Goal: Task Accomplishment & Management: Manage account settings

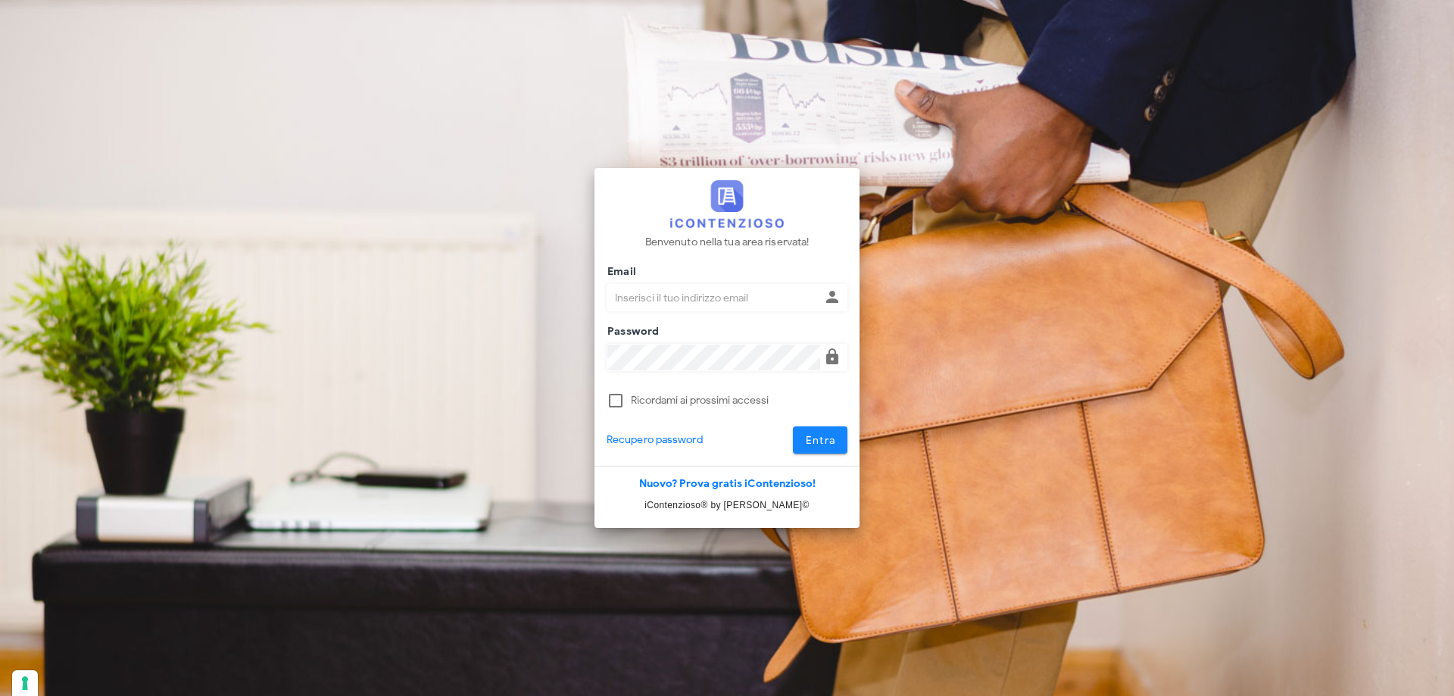
type input "p.rizza@studioassociatoadrev.it"
click at [822, 451] on button "Entra" at bounding box center [820, 439] width 55 height 27
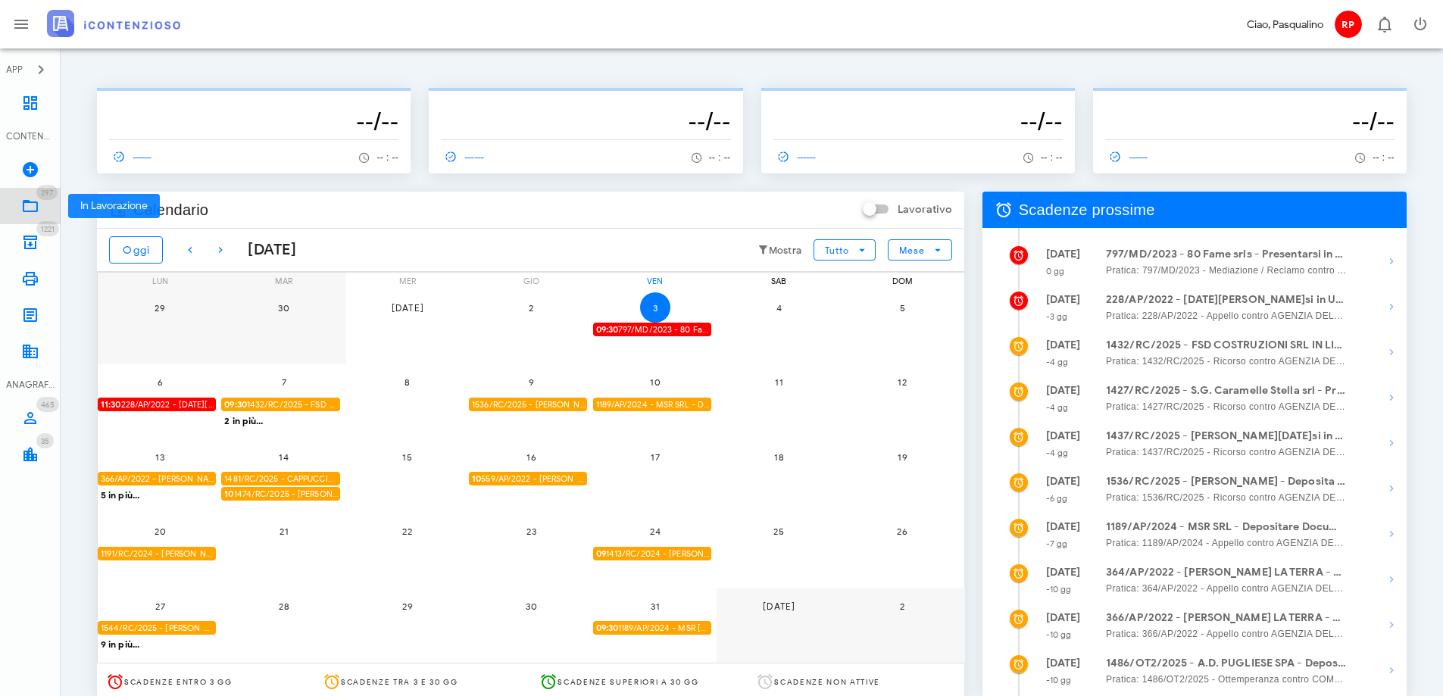
click at [27, 201] on icon at bounding box center [30, 206] width 18 height 18
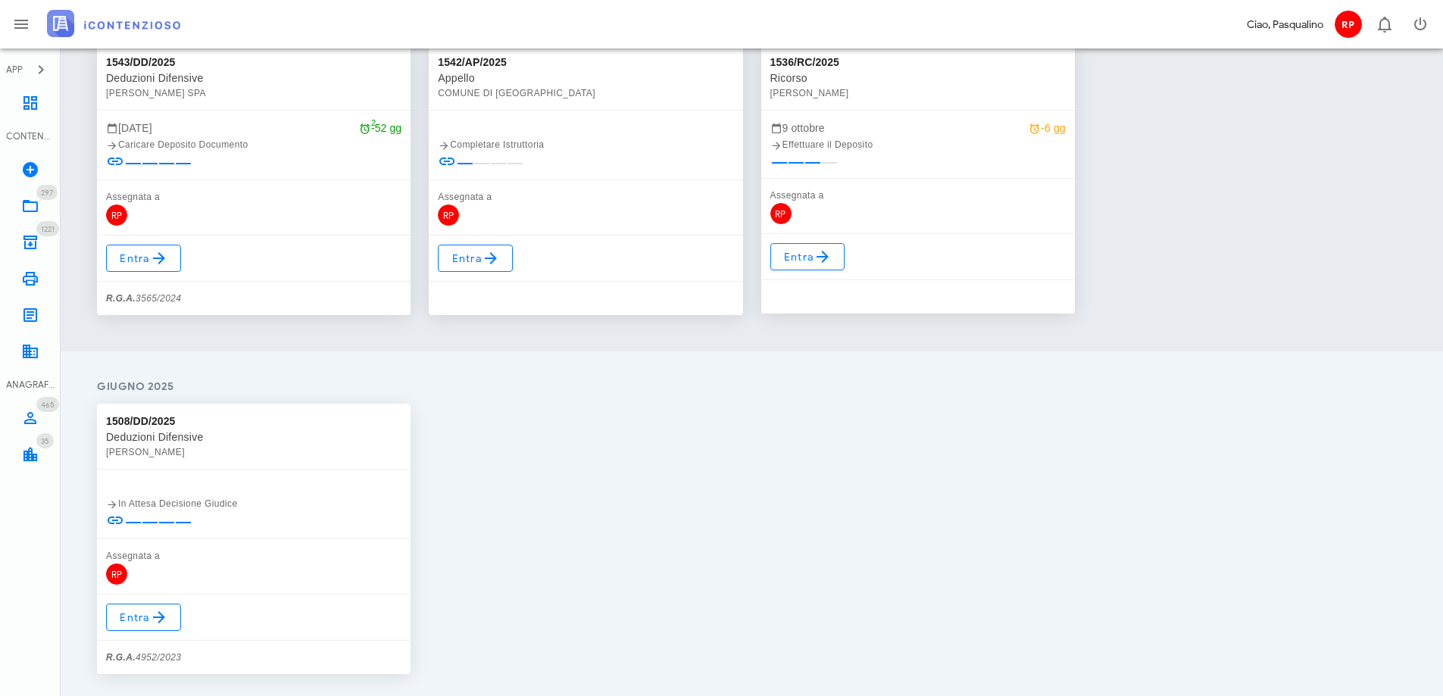
scroll to position [1212, 0]
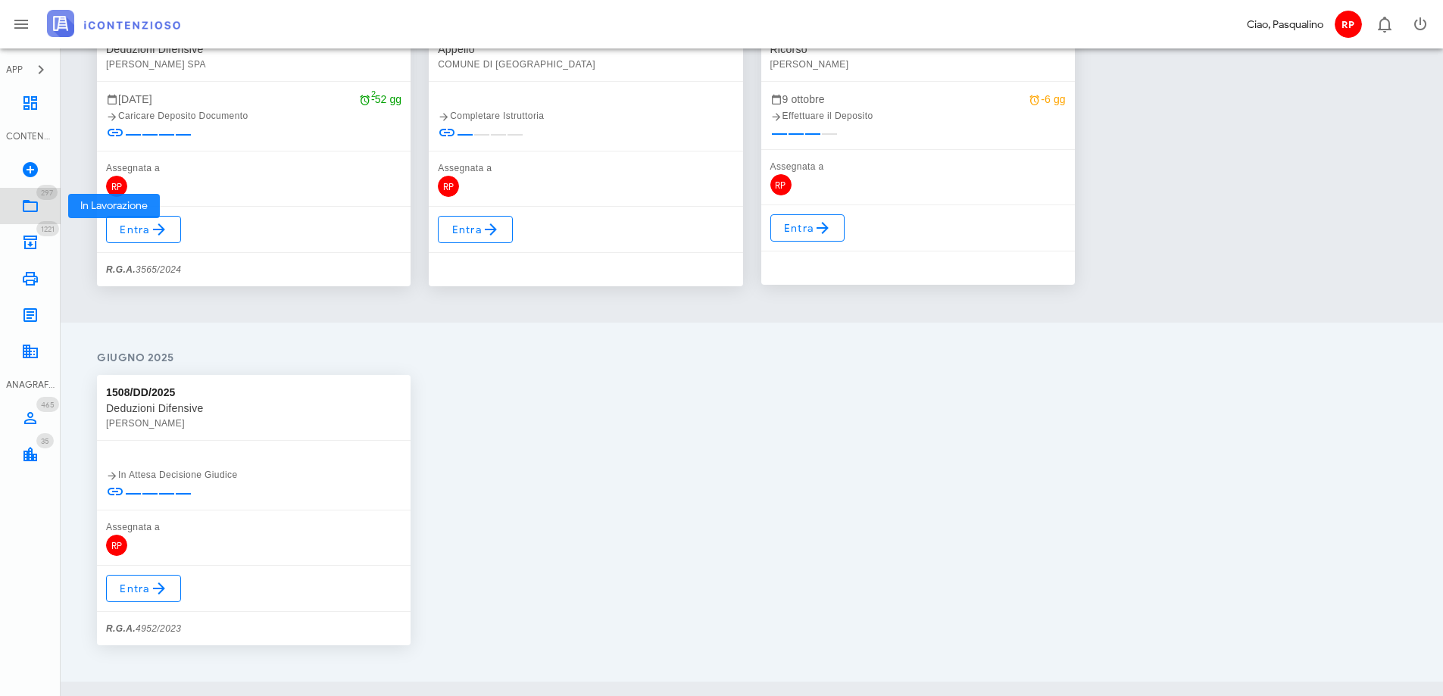
click at [24, 212] on icon at bounding box center [30, 206] width 18 height 18
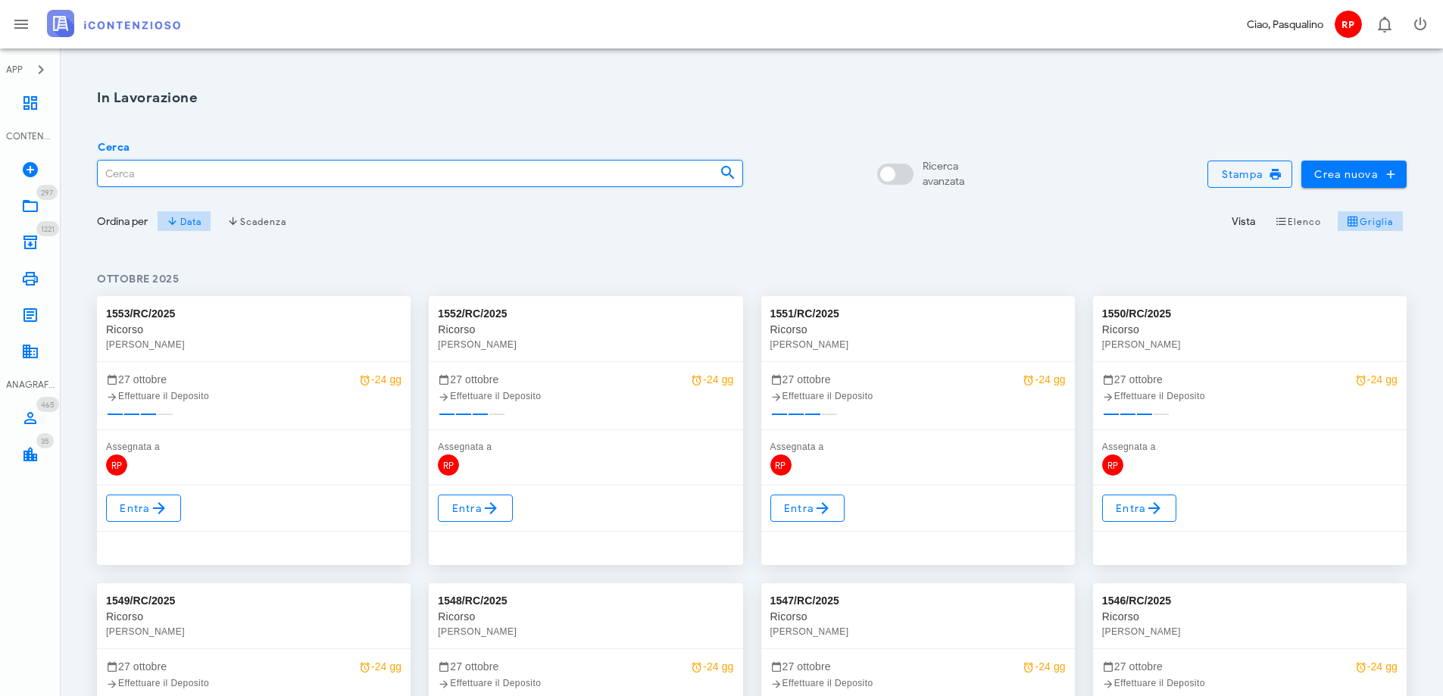
click at [278, 177] on input "Cerca" at bounding box center [403, 174] width 610 height 26
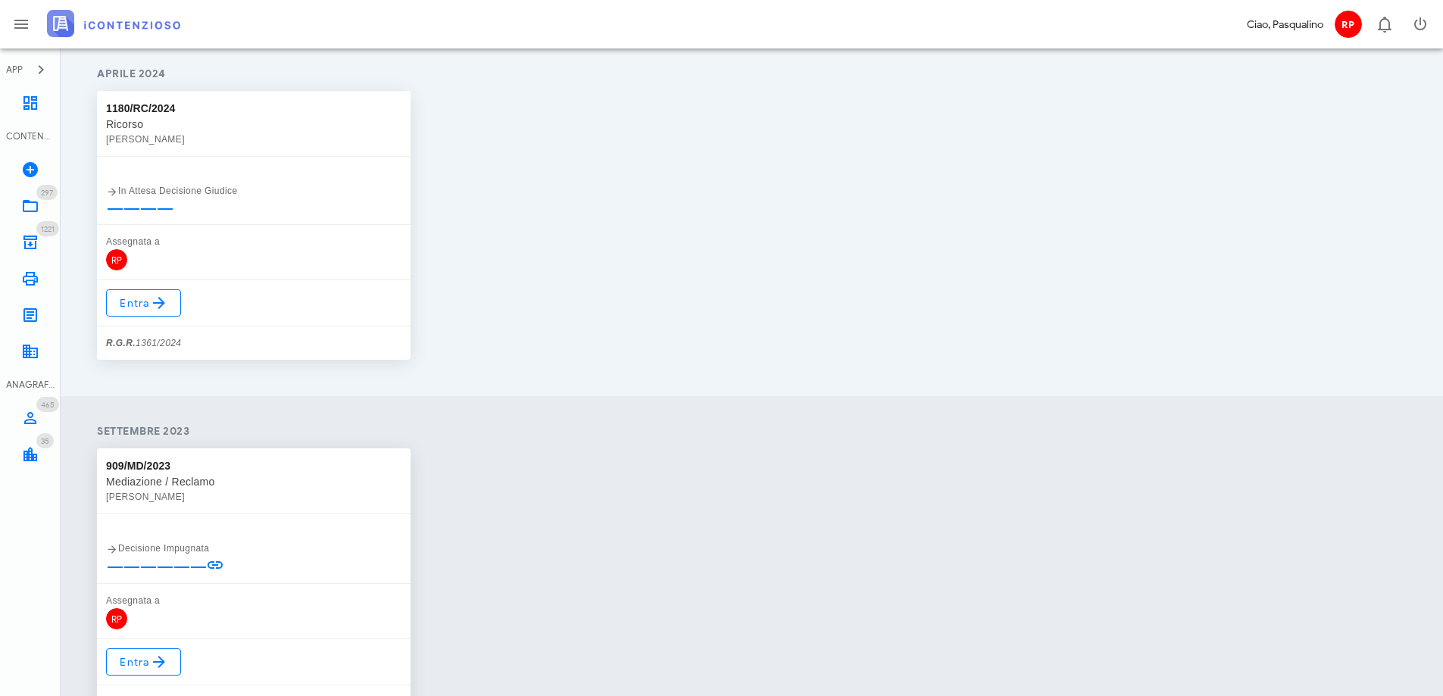
scroll to position [303, 0]
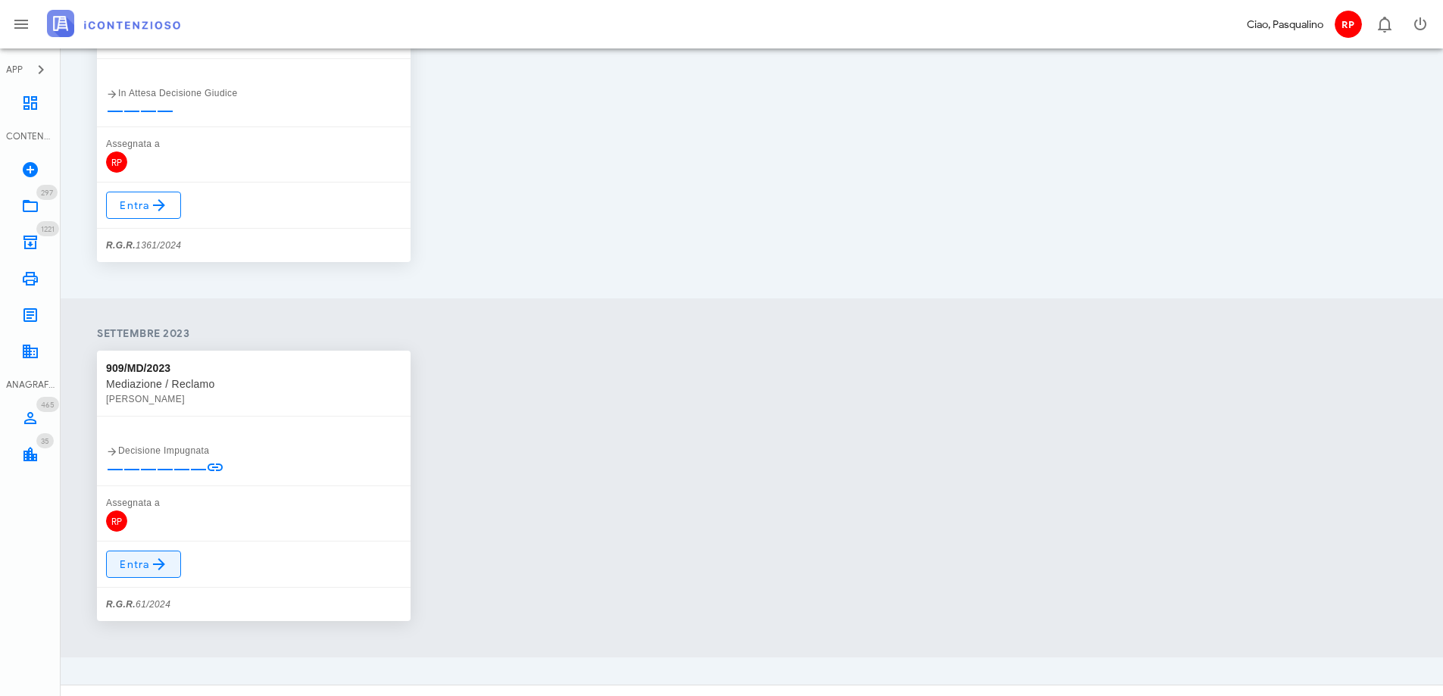
type input "61/2024"
click at [139, 562] on span "Entra" at bounding box center [143, 564] width 49 height 18
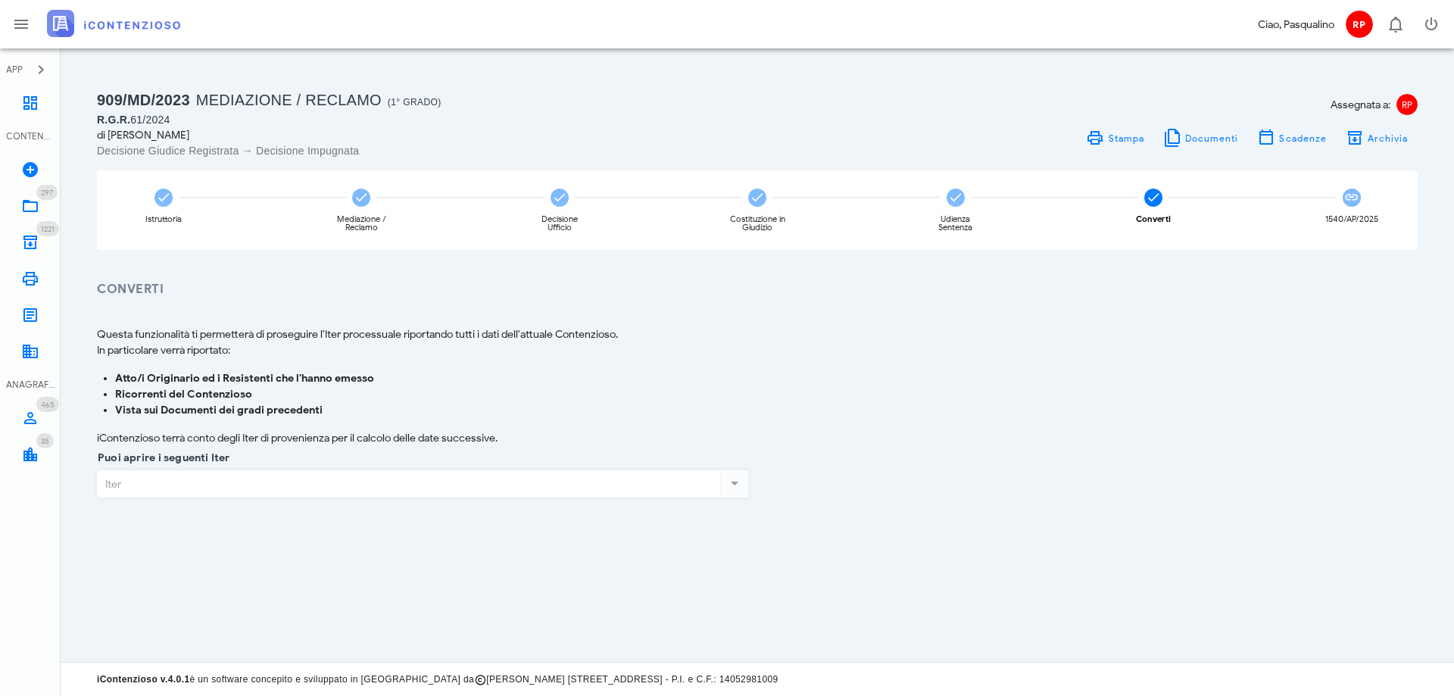
click at [317, 524] on div at bounding box center [757, 524] width 1339 height 12
click at [1335, 197] on div "1540/AP/2025" at bounding box center [1351, 210] width 133 height 80
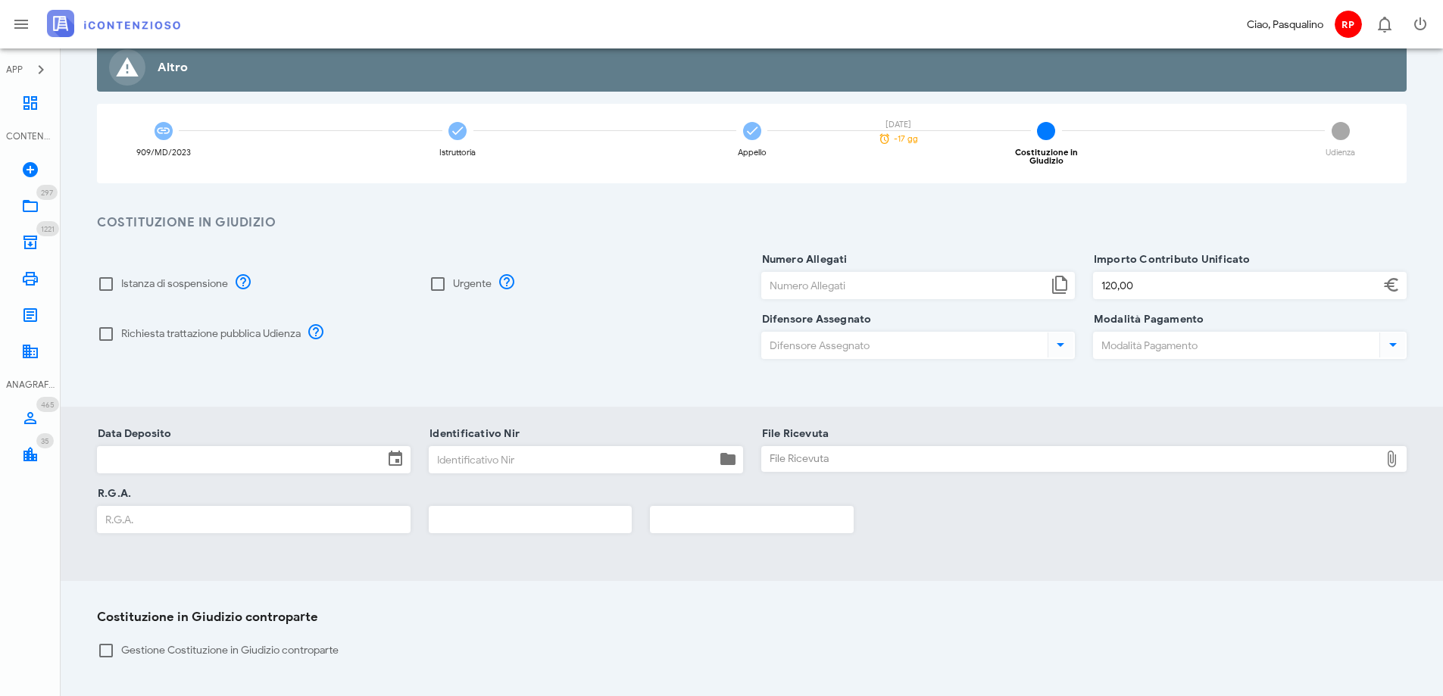
scroll to position [151, 0]
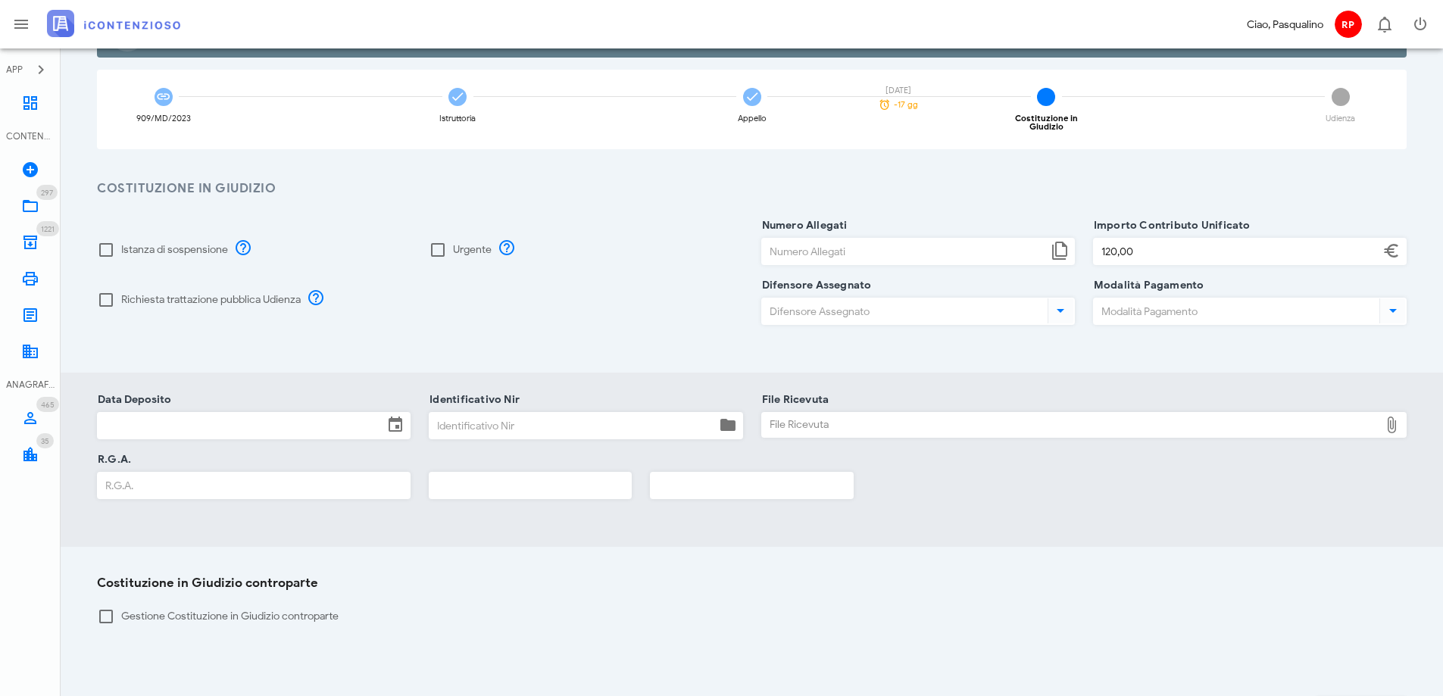
click at [272, 413] on input "Data Deposito" at bounding box center [241, 426] width 286 height 26
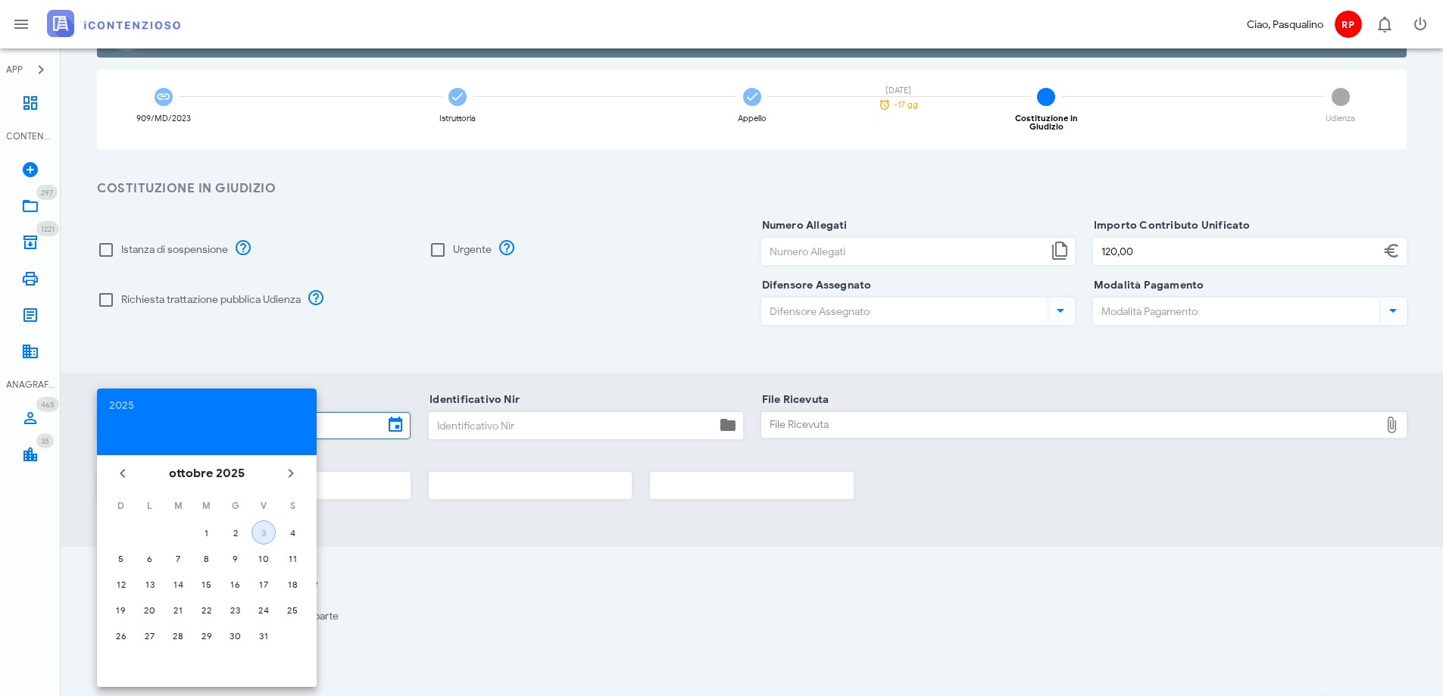
click at [269, 533] on div "3" at bounding box center [263, 532] width 23 height 11
type input "03/10/2025"
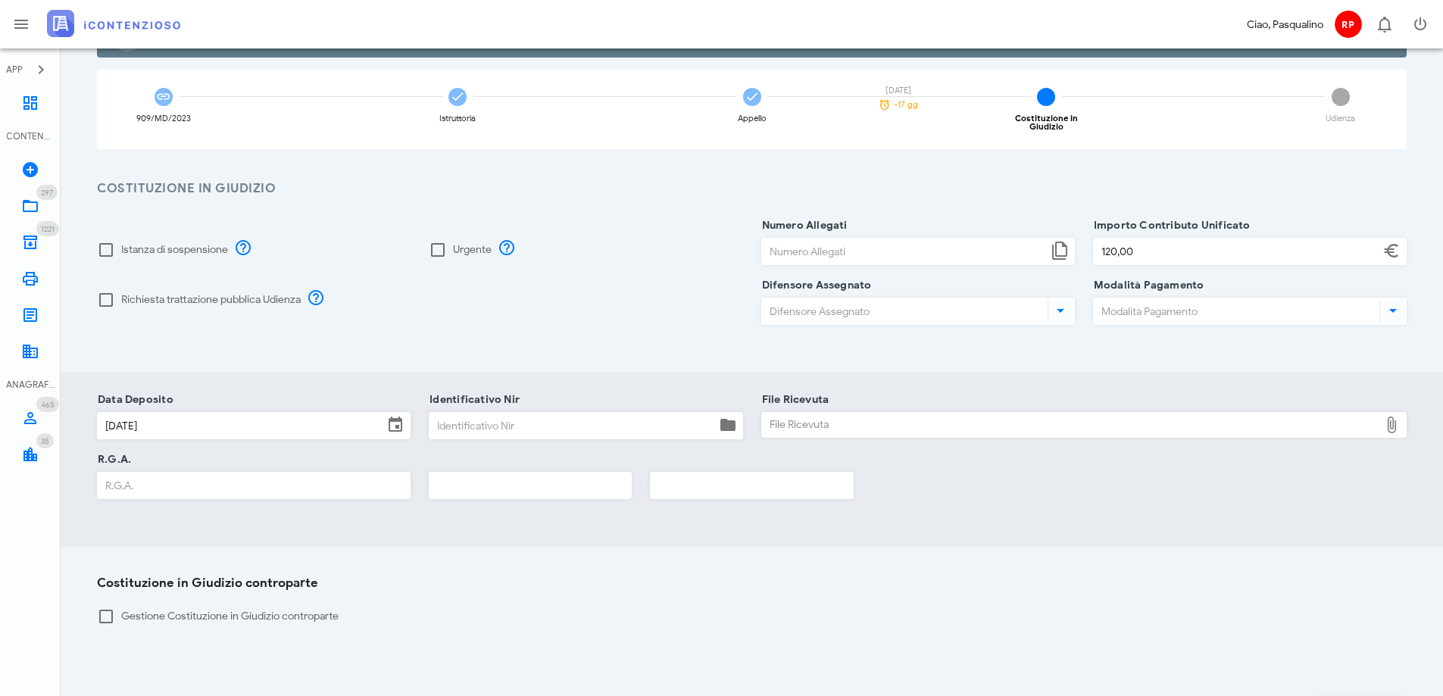
click at [442, 430] on div "Identificativo Nir" at bounding box center [586, 425] width 314 height 27
type input "327"
click at [947, 423] on div "File Ricevuta" at bounding box center [1071, 425] width 618 height 24
type input "C:\fakepath\NIR_COMPLETA_T-1389196-2025.pdf"
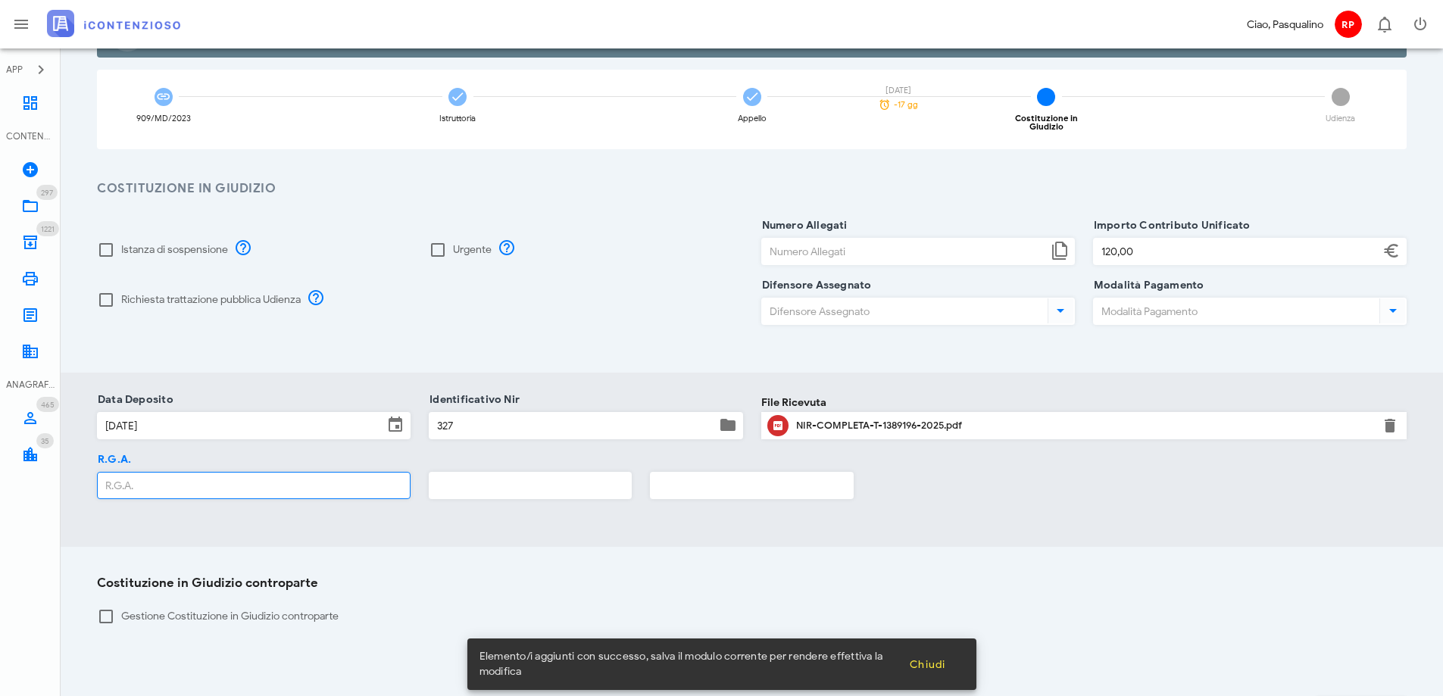
click at [242, 473] on input "R.G.A." at bounding box center [254, 486] width 312 height 26
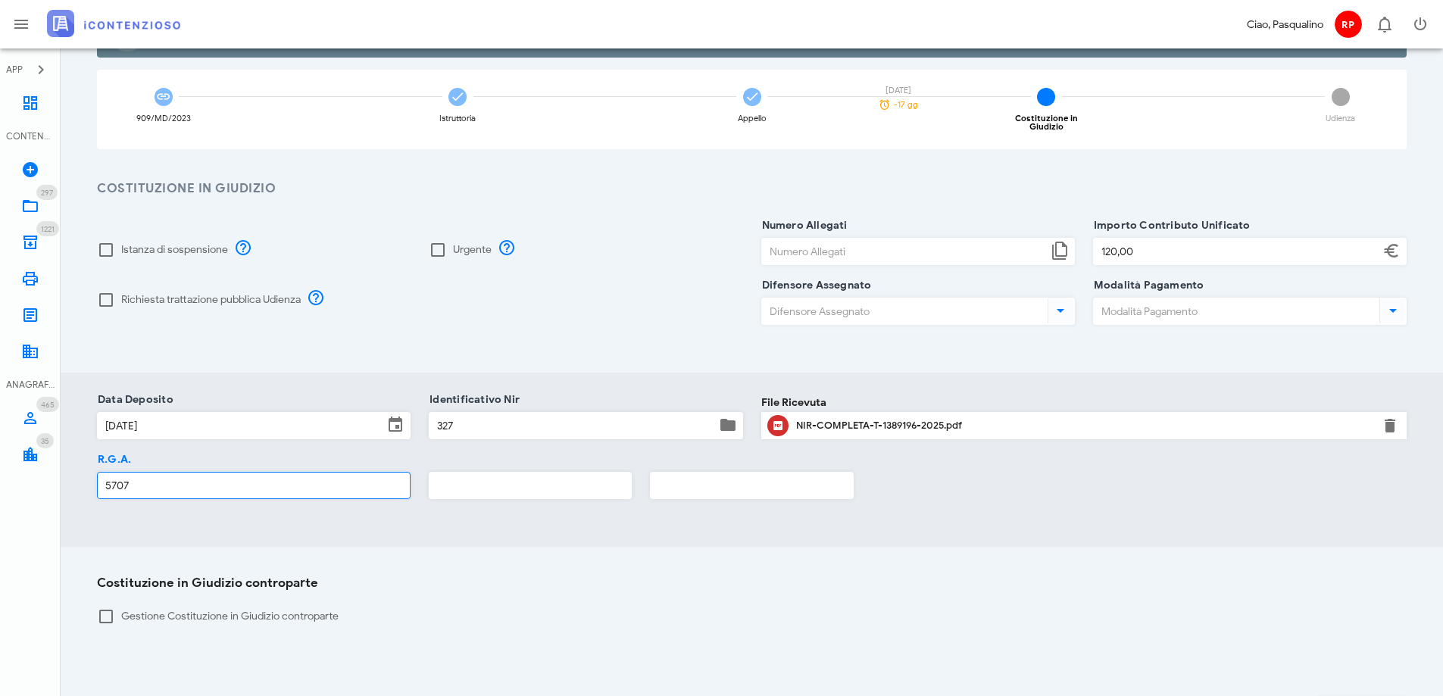
type input "5707"
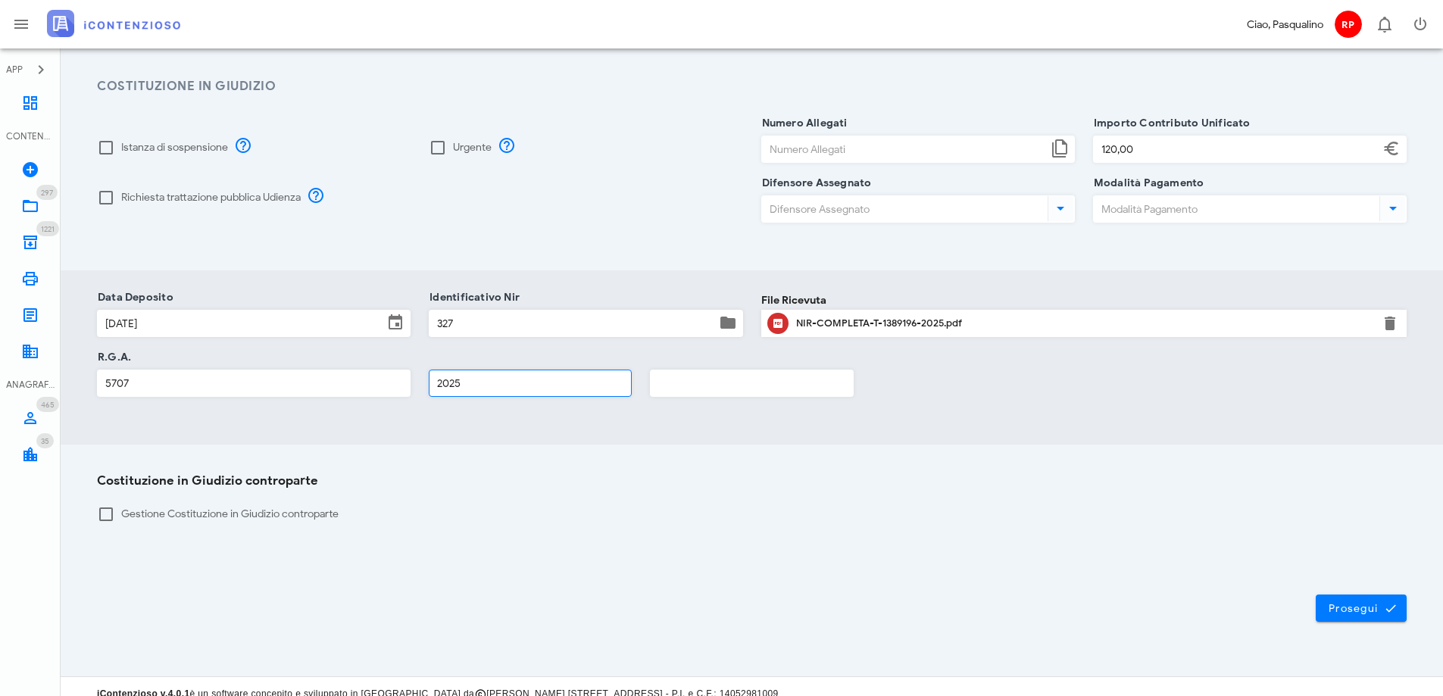
scroll to position [260, 0]
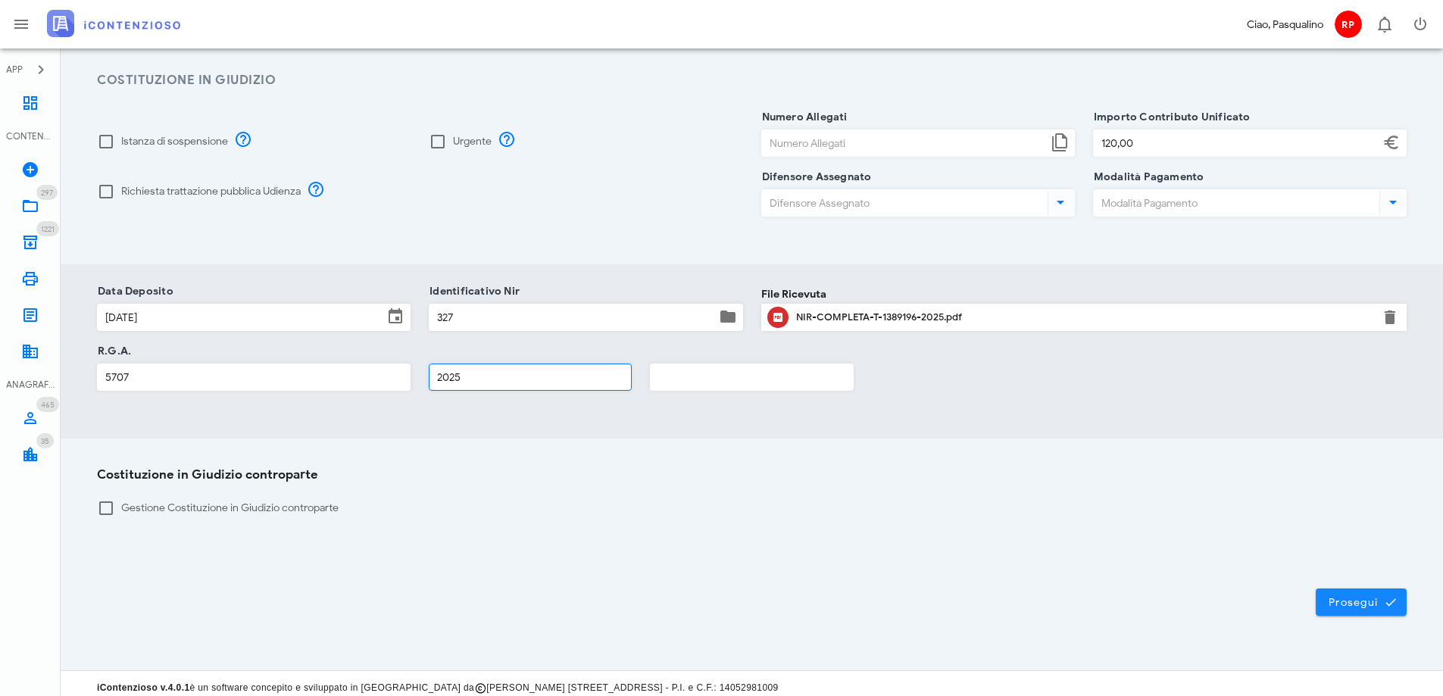
type input "2025"
click at [1351, 589] on button "Prosegui" at bounding box center [1361, 602] width 91 height 27
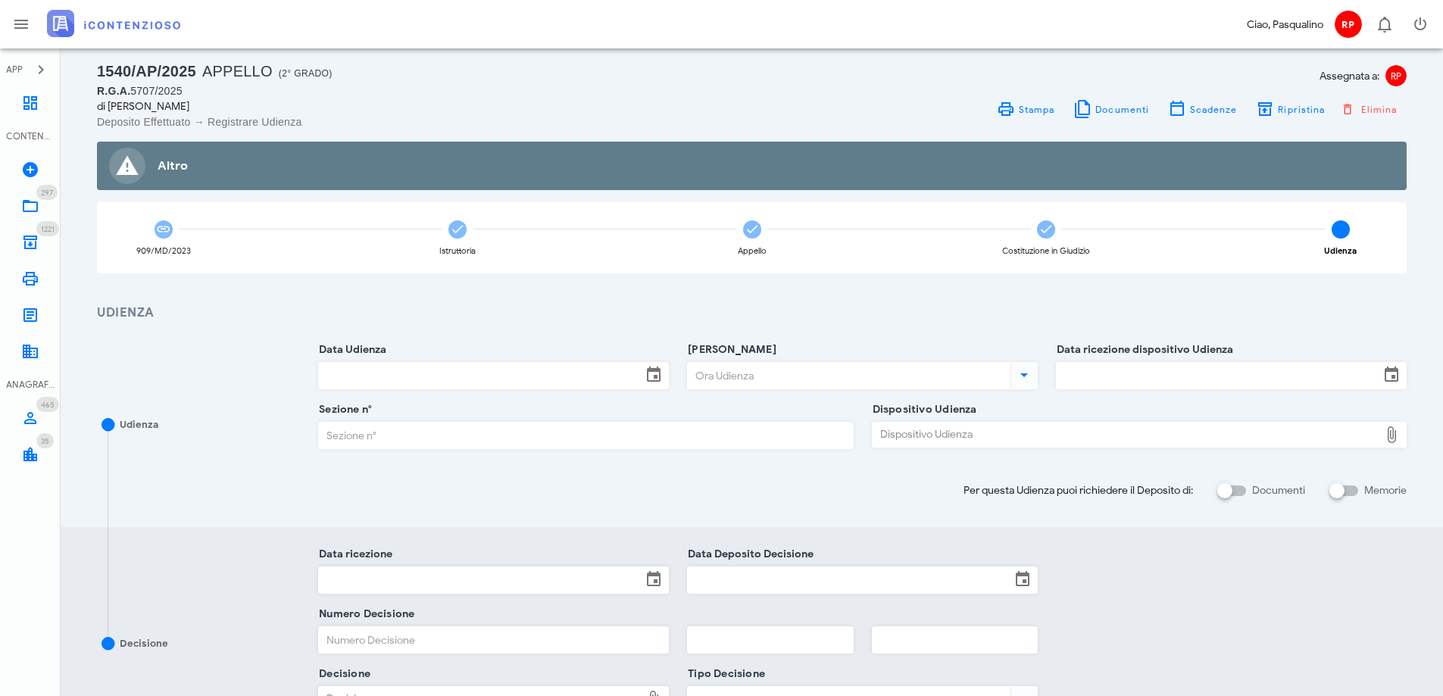
scroll to position [0, 0]
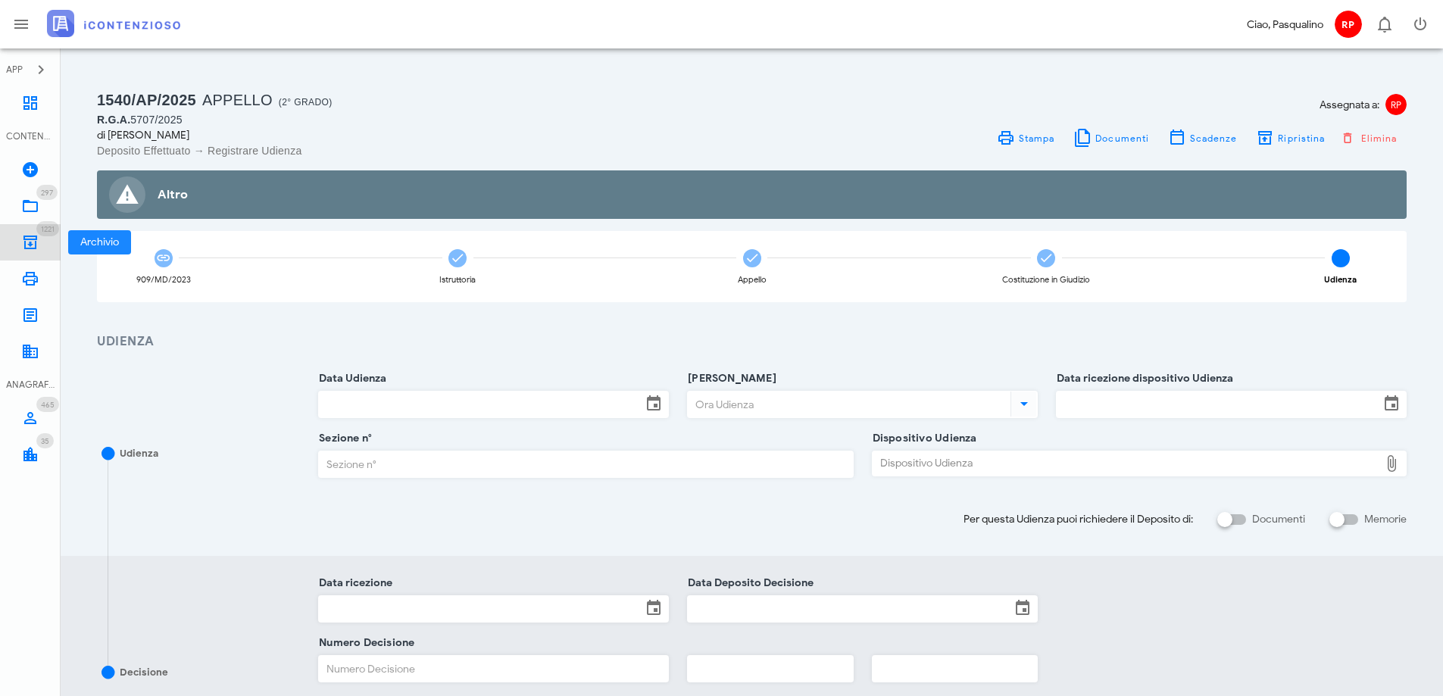
click at [23, 245] on icon at bounding box center [30, 242] width 18 height 18
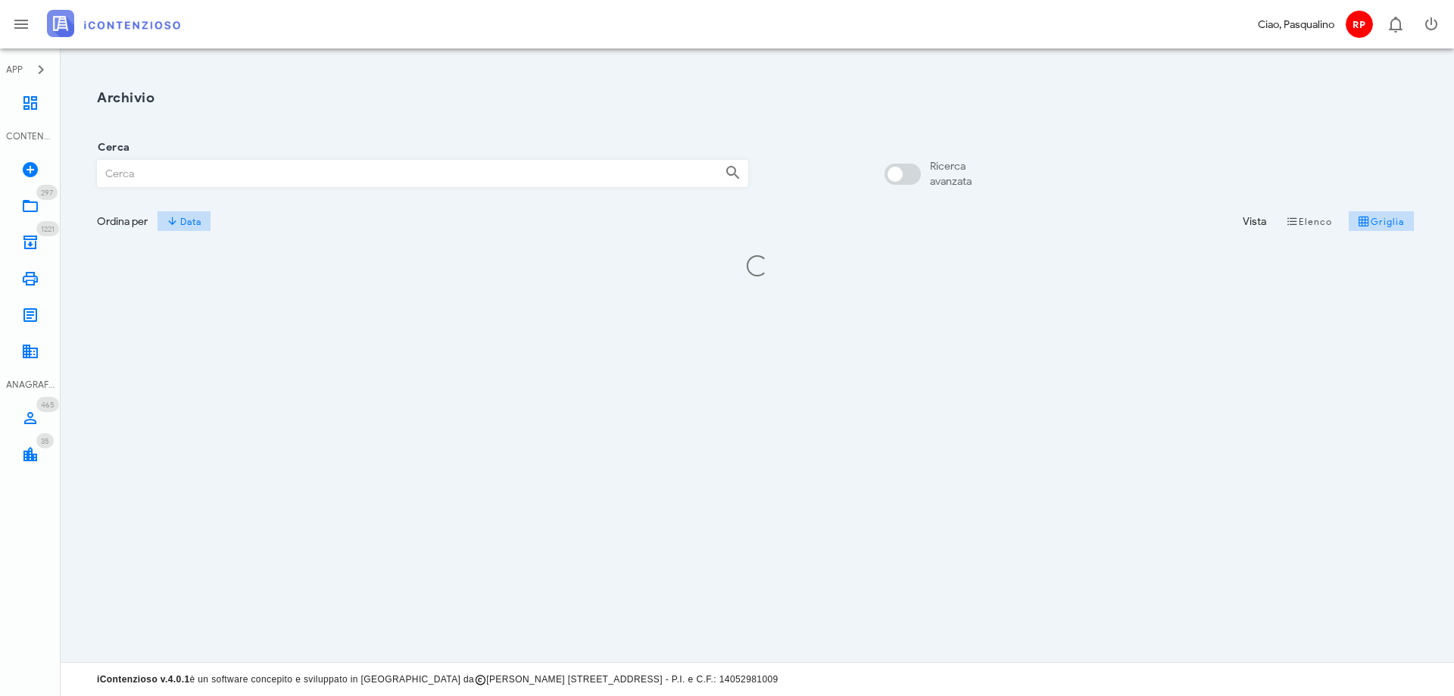
click at [274, 182] on input "Cerca" at bounding box center [405, 174] width 615 height 26
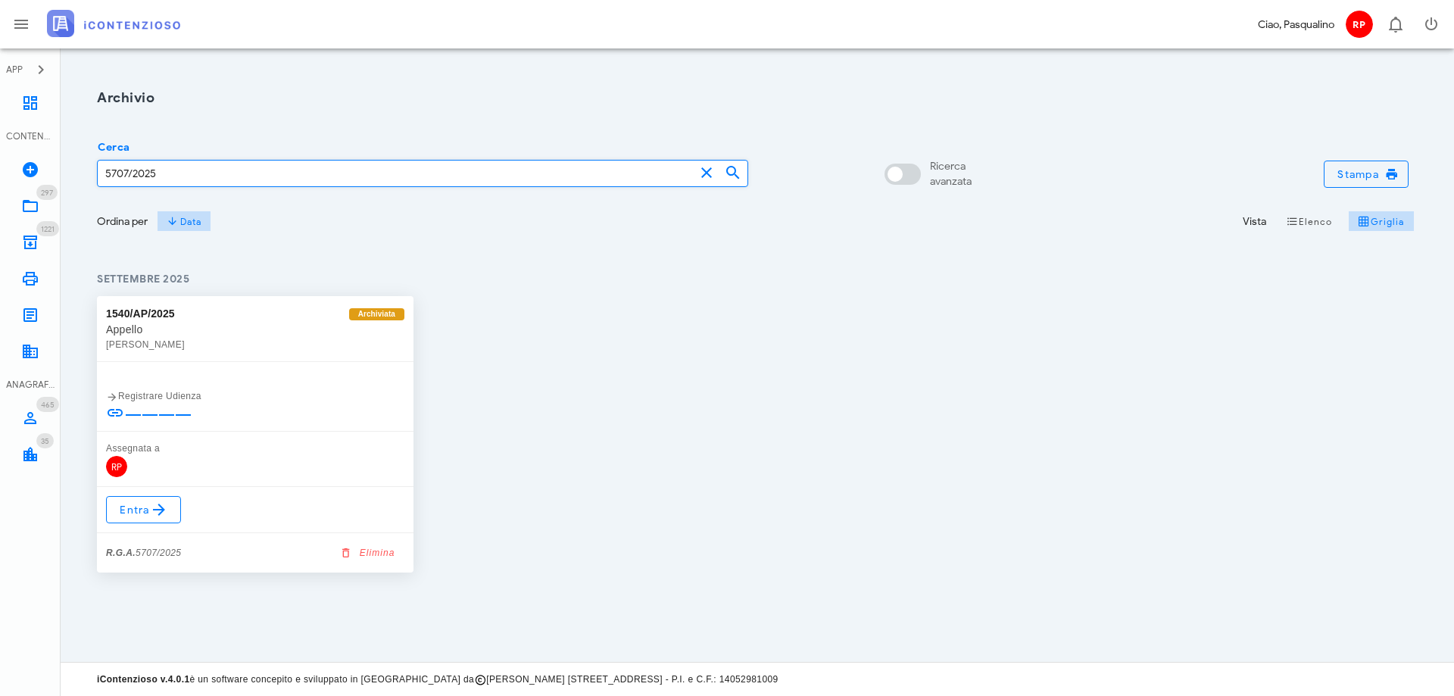
type input "5707/2025"
click at [710, 416] on div "1540/AP/2025 Archiviata Appello [PERSON_NAME] Registrare Udienza Assegnata a RP…" at bounding box center [757, 434] width 1339 height 295
